Goal: Register for event/course

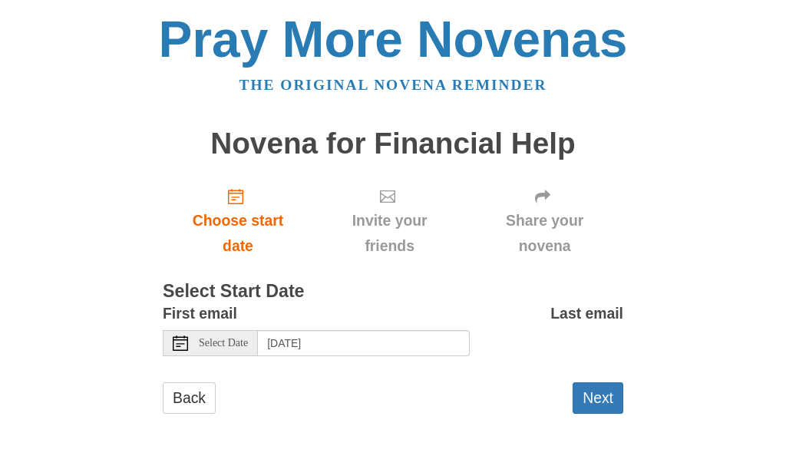
click at [214, 343] on span "Select Date" at bounding box center [223, 343] width 49 height 11
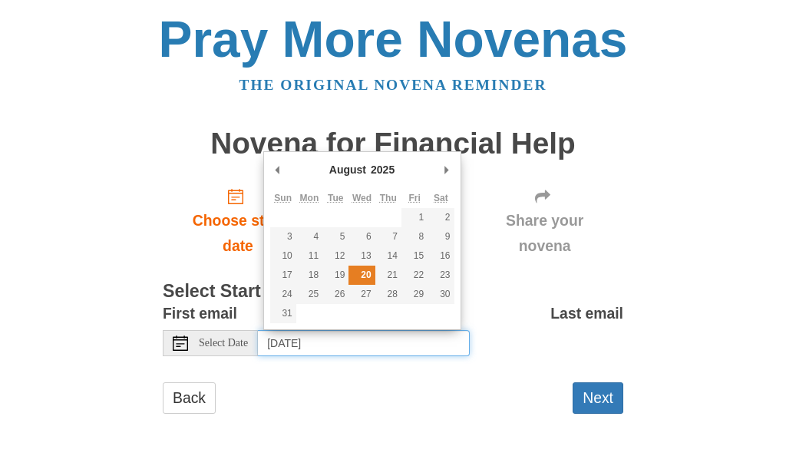
type input "[DATE]"
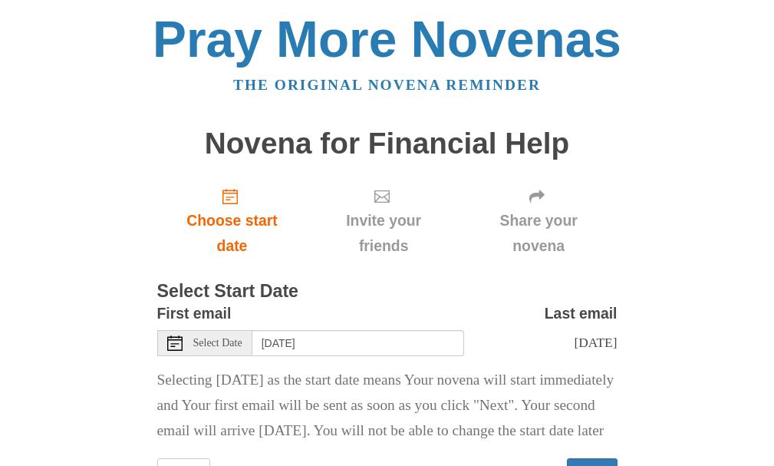
scroll to position [94, 0]
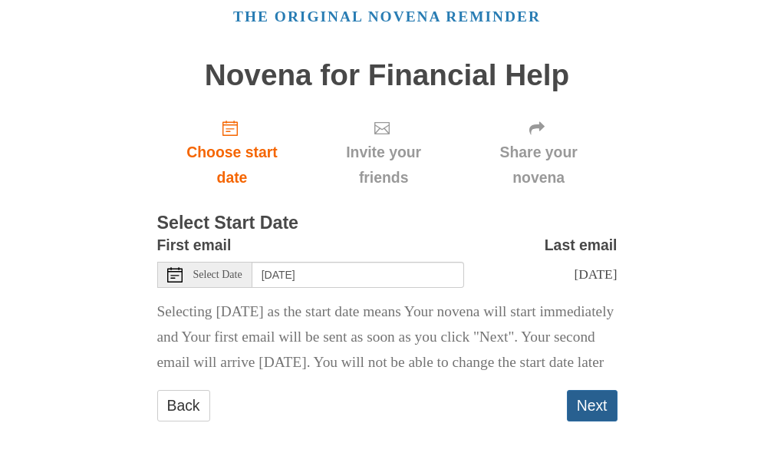
click at [601, 409] on button "Next" at bounding box center [592, 405] width 51 height 31
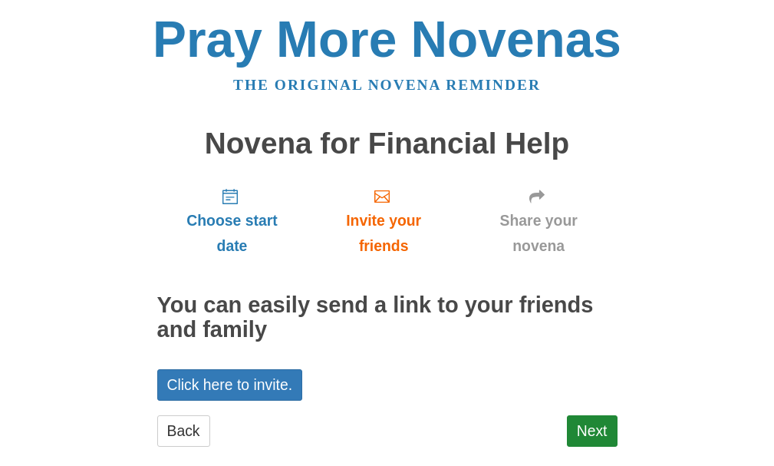
scroll to position [25, 0]
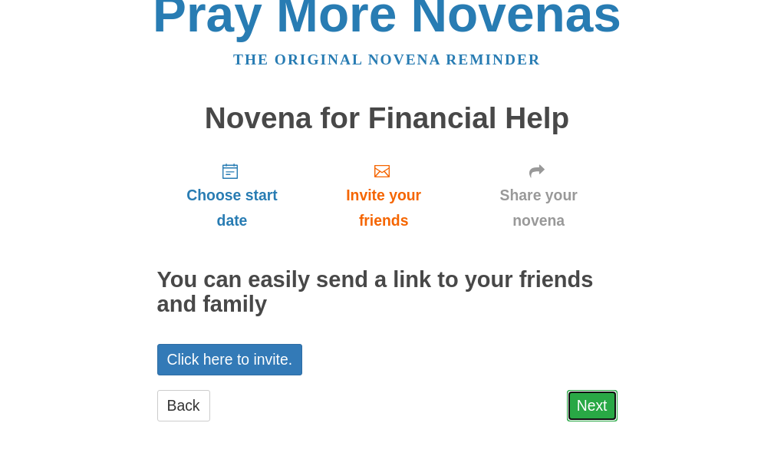
click at [607, 407] on link "Next" at bounding box center [592, 405] width 51 height 31
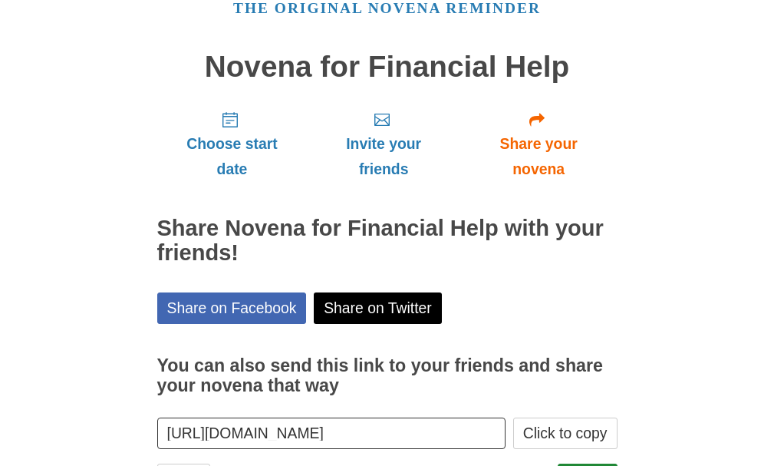
scroll to position [150, 0]
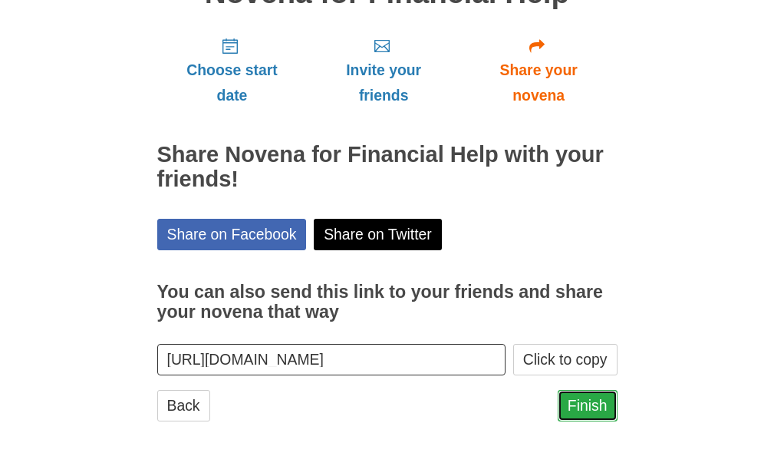
click at [589, 403] on link "Finish" at bounding box center [588, 405] width 60 height 31
